Goal: Entertainment & Leisure: Consume media (video, audio)

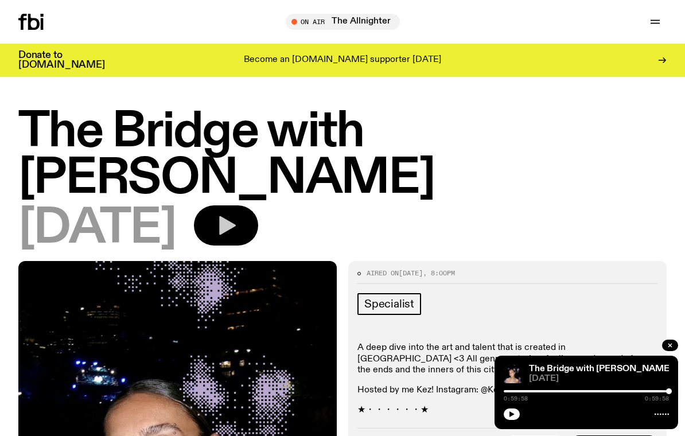
click at [236, 216] on icon "button" at bounding box center [227, 225] width 17 height 19
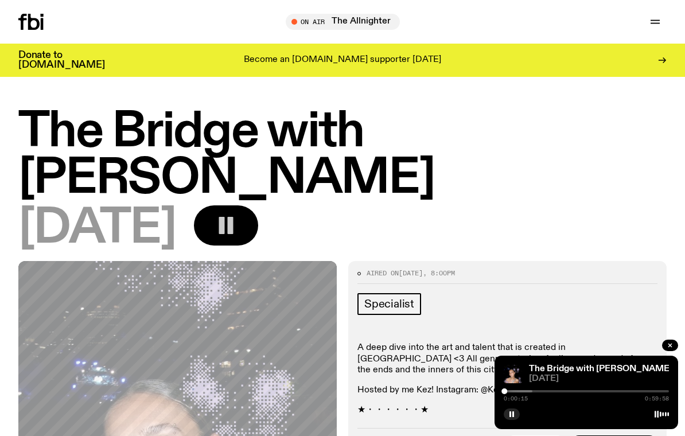
click at [513, 391] on div at bounding box center [449, 391] width 165 height 2
click at [520, 392] on div at bounding box center [463, 391] width 165 height 2
click at [533, 391] on div at bounding box center [508, 391] width 165 height 2
click at [530, 391] on div at bounding box center [450, 391] width 165 height 2
click at [547, 390] on div at bounding box center [532, 391] width 165 height 2
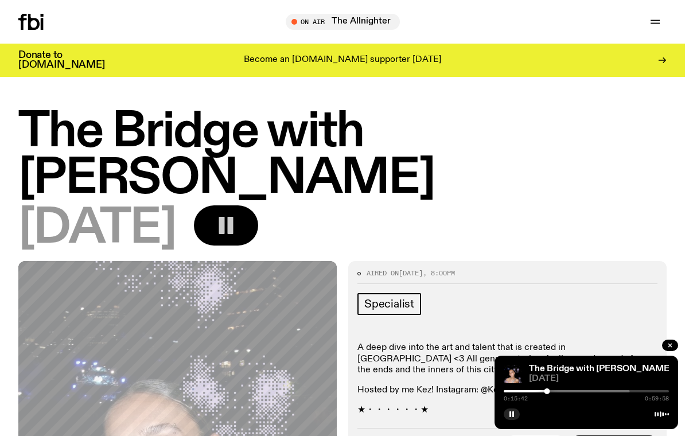
click at [562, 391] on div at bounding box center [547, 391] width 165 height 2
click at [574, 391] on div at bounding box center [571, 391] width 165 height 2
click at [587, 390] on div at bounding box center [580, 391] width 165 height 2
click at [598, 391] on div at bounding box center [586, 391] width 165 height 2
click at [607, 391] on div at bounding box center [586, 391] width 165 height 2
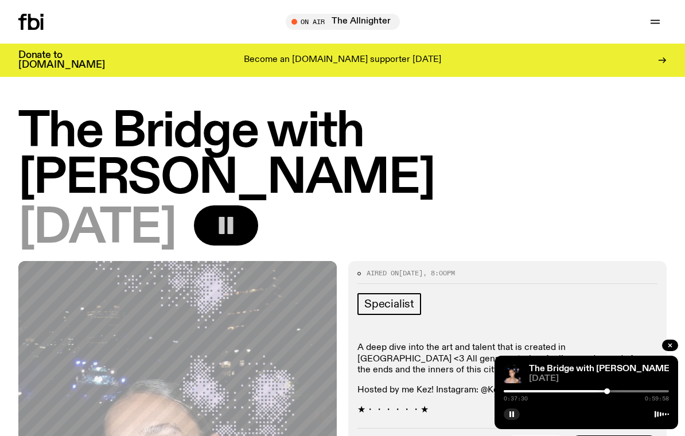
click at [618, 391] on div at bounding box center [586, 391] width 165 height 2
click at [630, 391] on div at bounding box center [586, 391] width 165 height 2
click at [647, 391] on div at bounding box center [586, 391] width 165 height 2
click at [654, 391] on div at bounding box center [586, 391] width 165 height 2
click at [653, 392] on div at bounding box center [652, 391] width 6 height 6
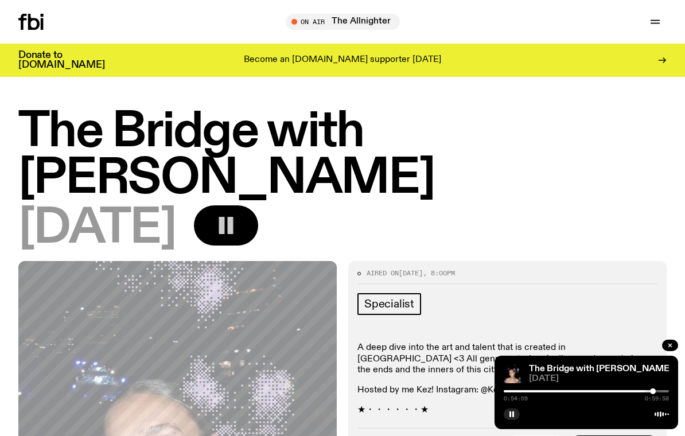
click at [647, 392] on div at bounding box center [570, 391] width 165 height 2
click at [661, 387] on div "The Bridge with Kez Finn 14.08.25 0:59:47 0:59:58" at bounding box center [586, 392] width 184 height 73
click at [671, 391] on div at bounding box center [668, 391] width 6 height 6
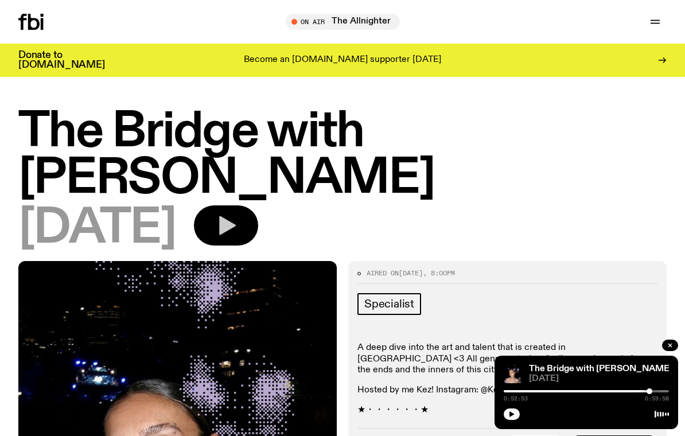
click at [669, 390] on div "The Bridge with Kez Finn 14.08.25 0:52:53 0:59:58" at bounding box center [586, 392] width 184 height 73
click at [516, 415] on button "button" at bounding box center [512, 413] width 16 height 11
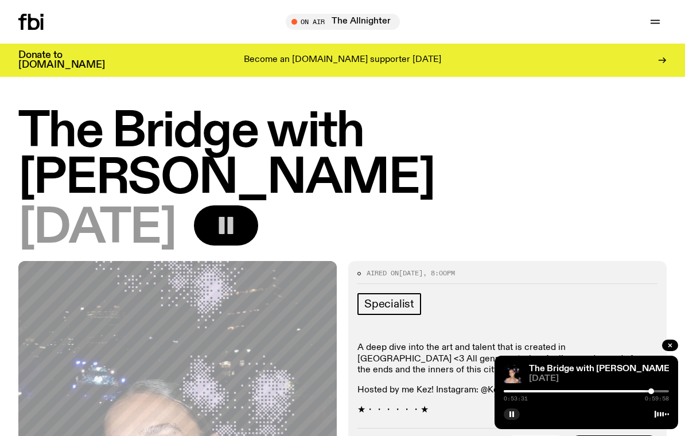
click at [661, 391] on div at bounding box center [586, 391] width 165 height 2
click at [664, 390] on div at bounding box center [583, 391] width 165 height 2
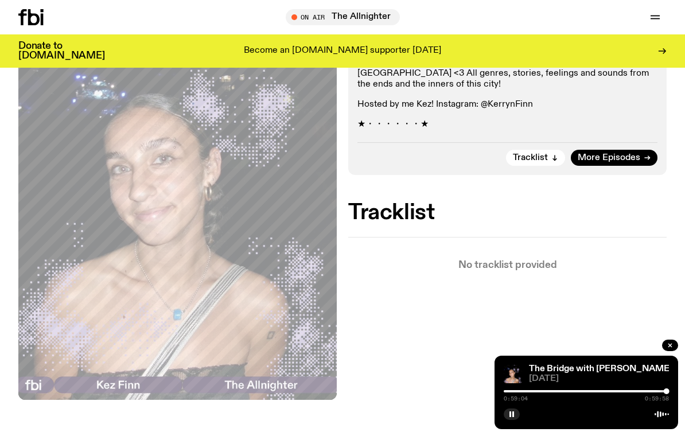
scroll to position [276, 0]
click at [665, 394] on div at bounding box center [666, 391] width 6 height 6
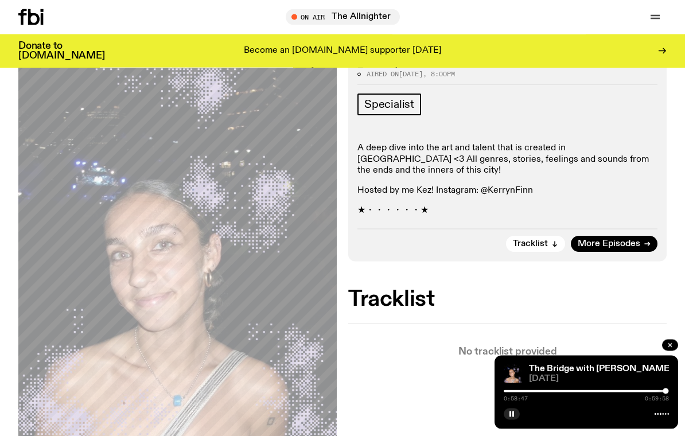
scroll to position [0, 0]
